Goal: Navigation & Orientation: Find specific page/section

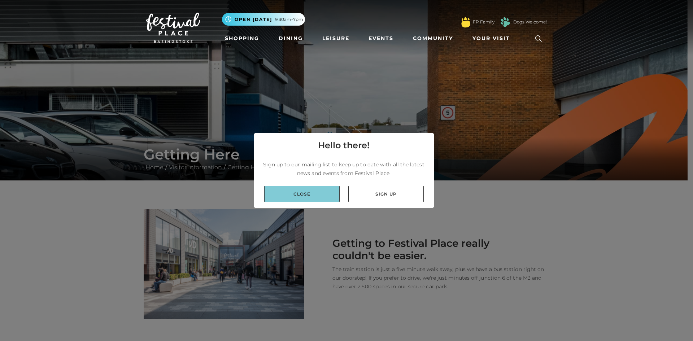
click at [305, 201] on link "Close" at bounding box center [301, 194] width 75 height 16
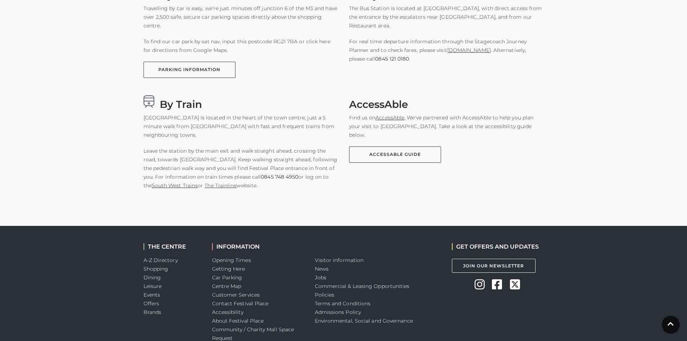
scroll to position [549, 0]
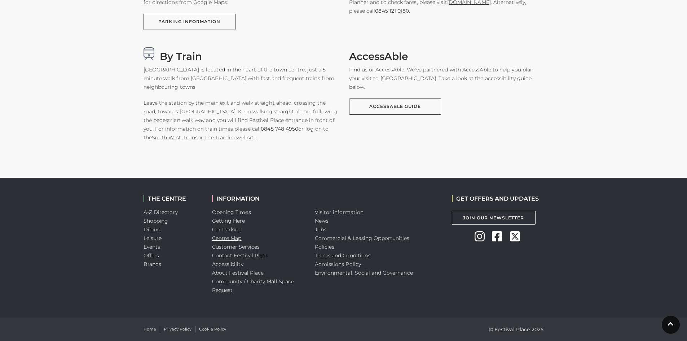
click at [236, 240] on link "Centre Map" at bounding box center [227, 238] width 30 height 6
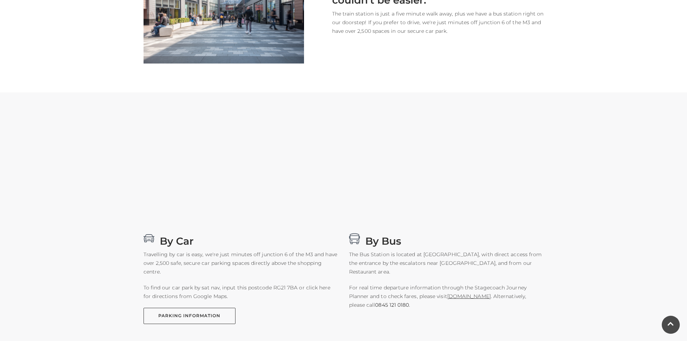
scroll to position [261, 0]
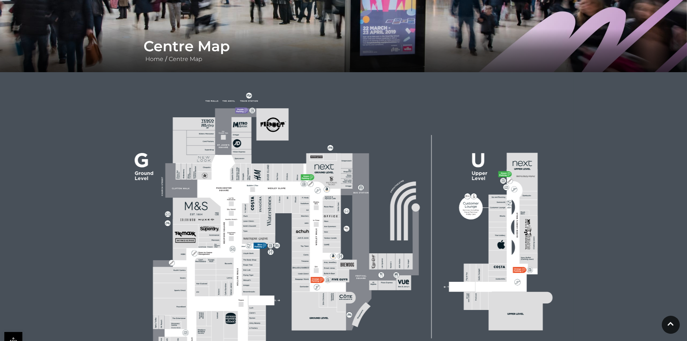
scroll to position [216, 0]
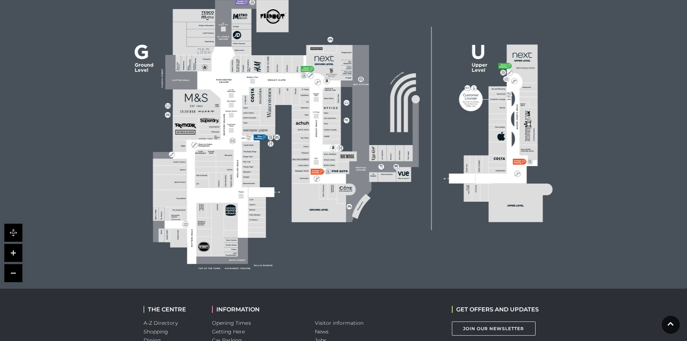
click at [15, 251] on link at bounding box center [13, 253] width 18 height 18
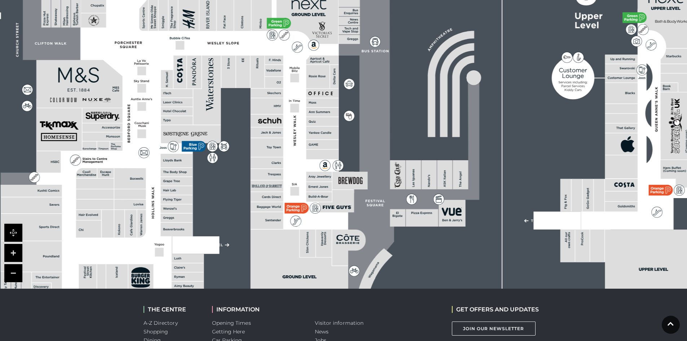
click at [17, 274] on link at bounding box center [13, 273] width 18 height 18
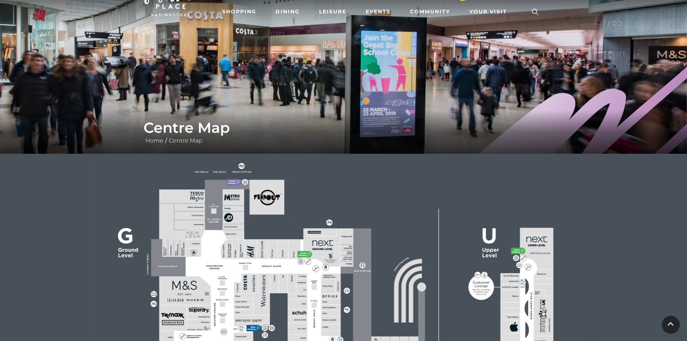
scroll to position [0, 0]
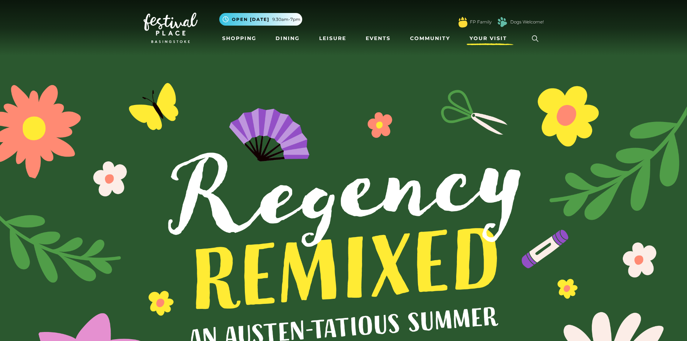
click at [489, 37] on span "Your Visit" at bounding box center [489, 39] width 38 height 8
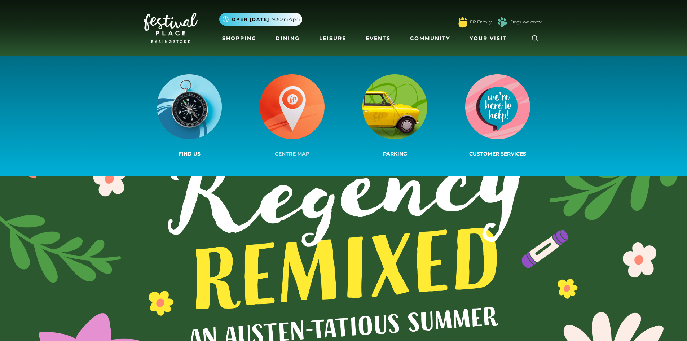
click at [295, 119] on img at bounding box center [292, 106] width 65 height 65
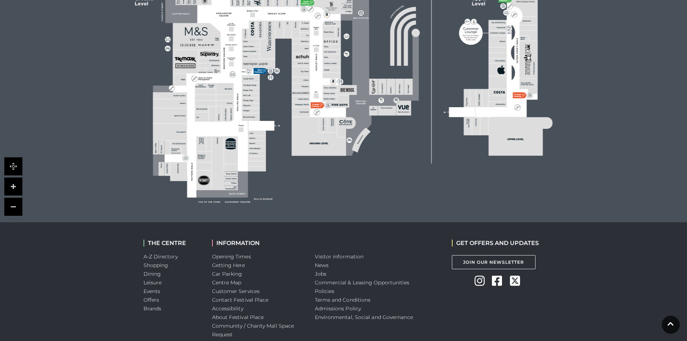
scroll to position [289, 0]
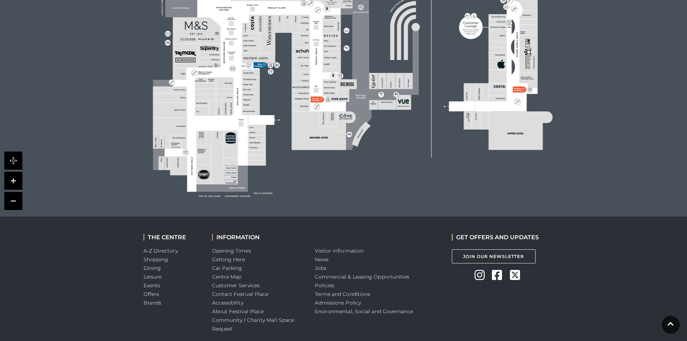
click at [16, 180] on link at bounding box center [13, 181] width 18 height 18
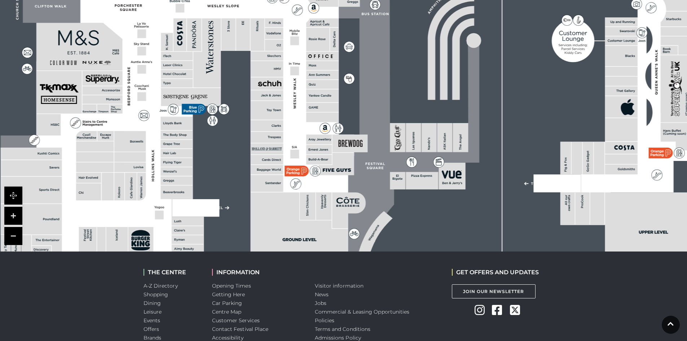
scroll to position [249, 0]
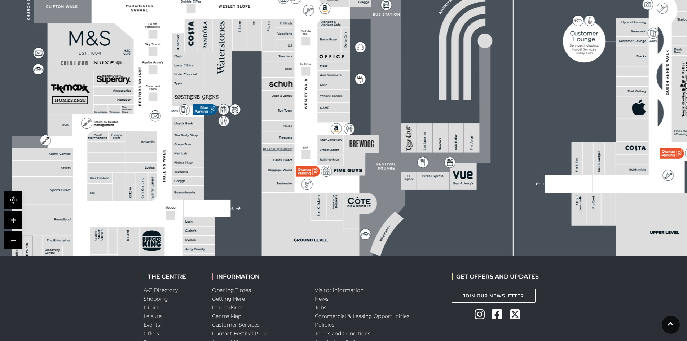
drag, startPoint x: 238, startPoint y: 168, endPoint x: 250, endPoint y: 167, distance: 11.2
click at [250, 167] on rect at bounding box center [355, 89] width 829 height 584
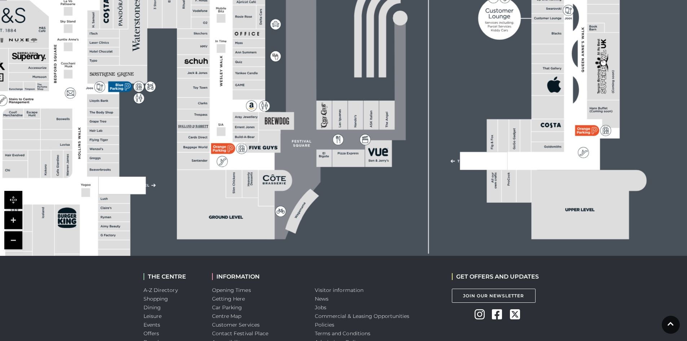
drag, startPoint x: 379, startPoint y: 179, endPoint x: 294, endPoint y: 149, distance: 90.0
click at [294, 149] on icon at bounding box center [334, 80] width 143 height 319
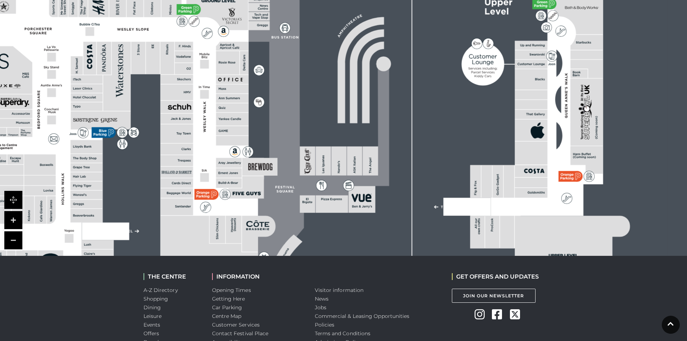
drag, startPoint x: 339, startPoint y: 101, endPoint x: 322, endPoint y: 147, distance: 48.7
click at [322, 147] on rect at bounding box center [323, 160] width 15 height 29
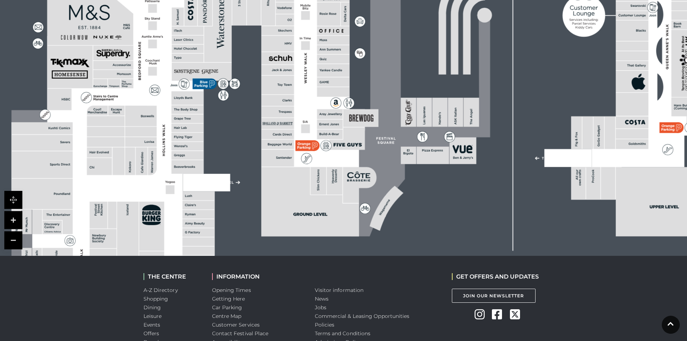
drag, startPoint x: 222, startPoint y: 146, endPoint x: 315, endPoint y: 98, distance: 104.7
click at [315, 98] on polygon at bounding box center [188, 107] width 353 height 410
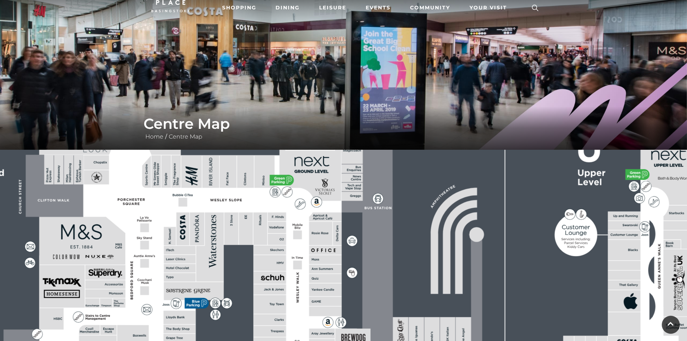
scroll to position [0, 0]
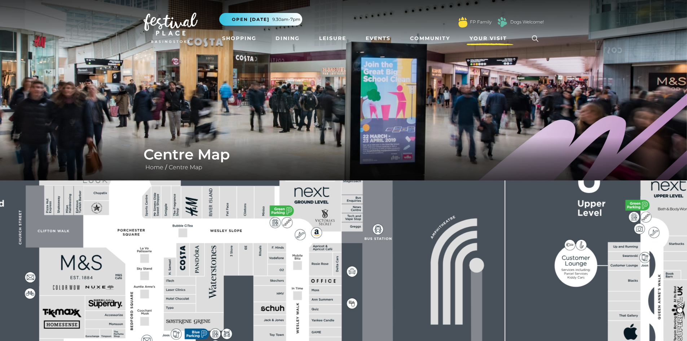
click at [482, 36] on span "Your Visit" at bounding box center [489, 39] width 38 height 8
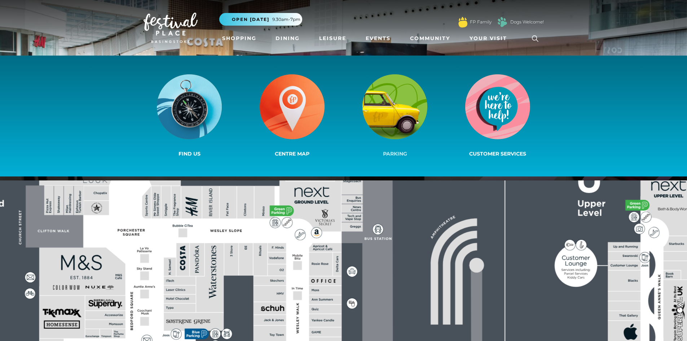
click at [395, 113] on img at bounding box center [395, 106] width 65 height 65
